Goal: Task Accomplishment & Management: Manage account settings

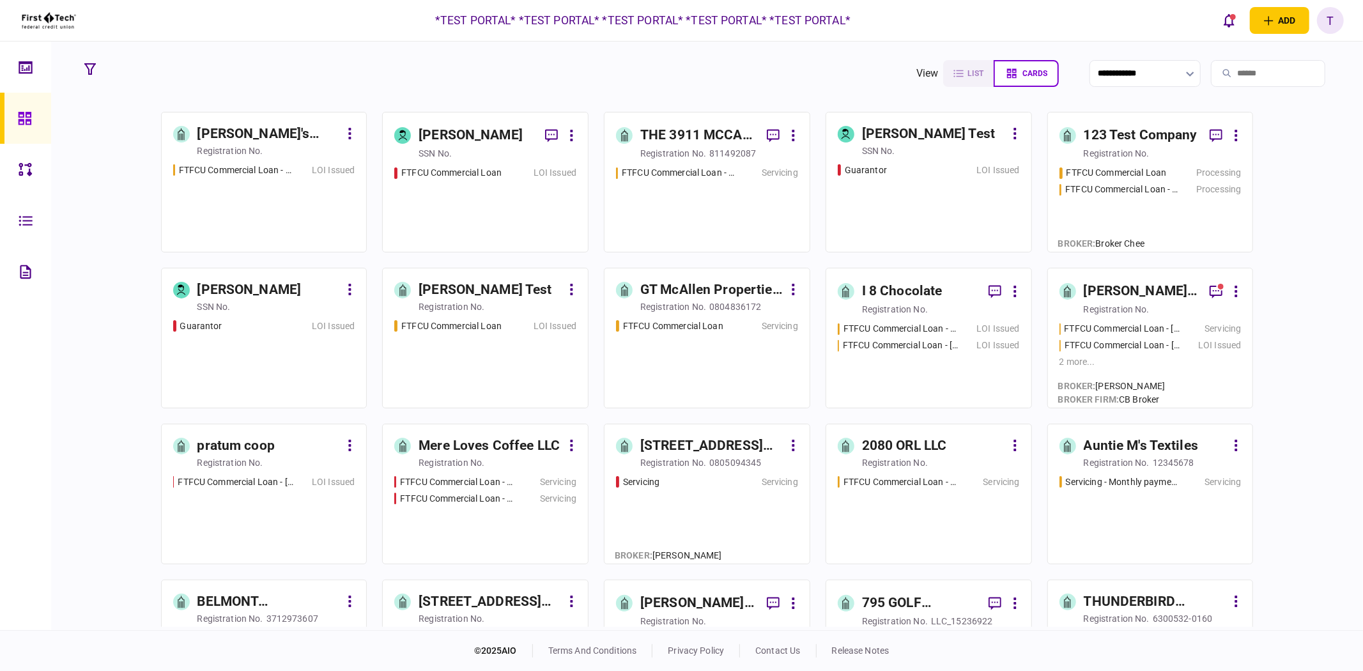
click at [1327, 20] on div "T" at bounding box center [1330, 20] width 27 height 27
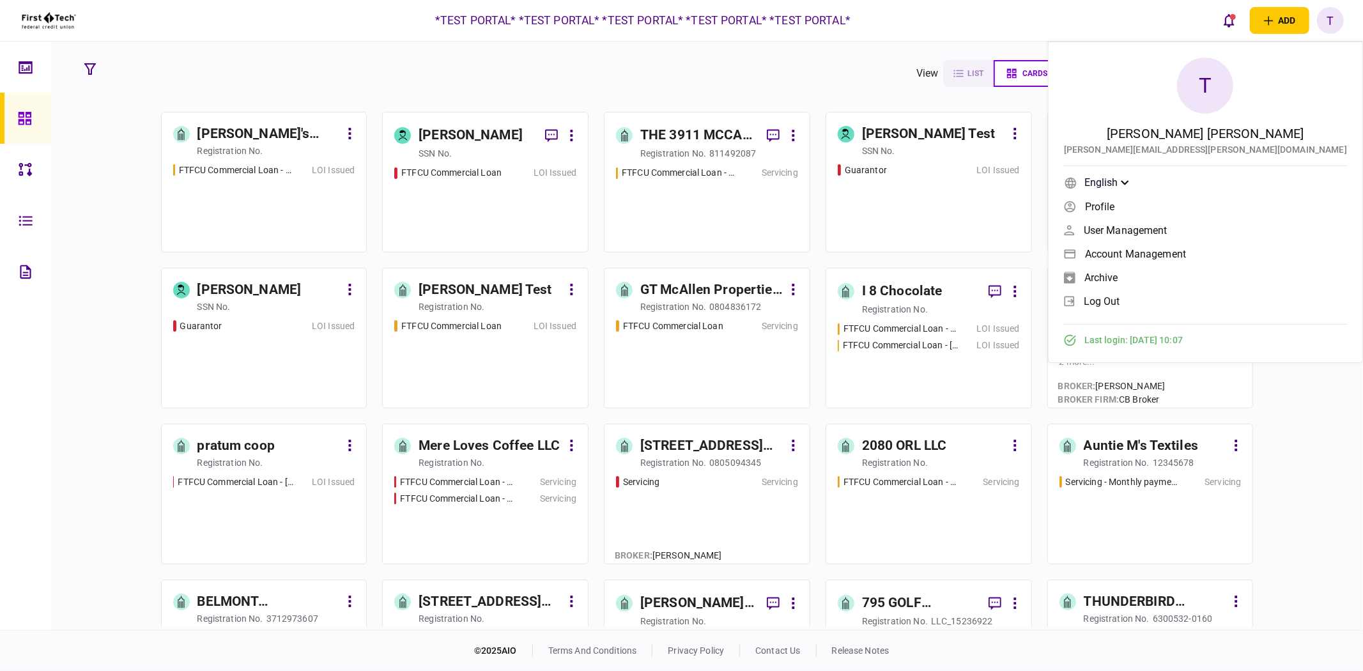
click at [1120, 298] on span "log out" at bounding box center [1102, 301] width 36 height 11
